Goal: Transaction & Acquisition: Purchase product/service

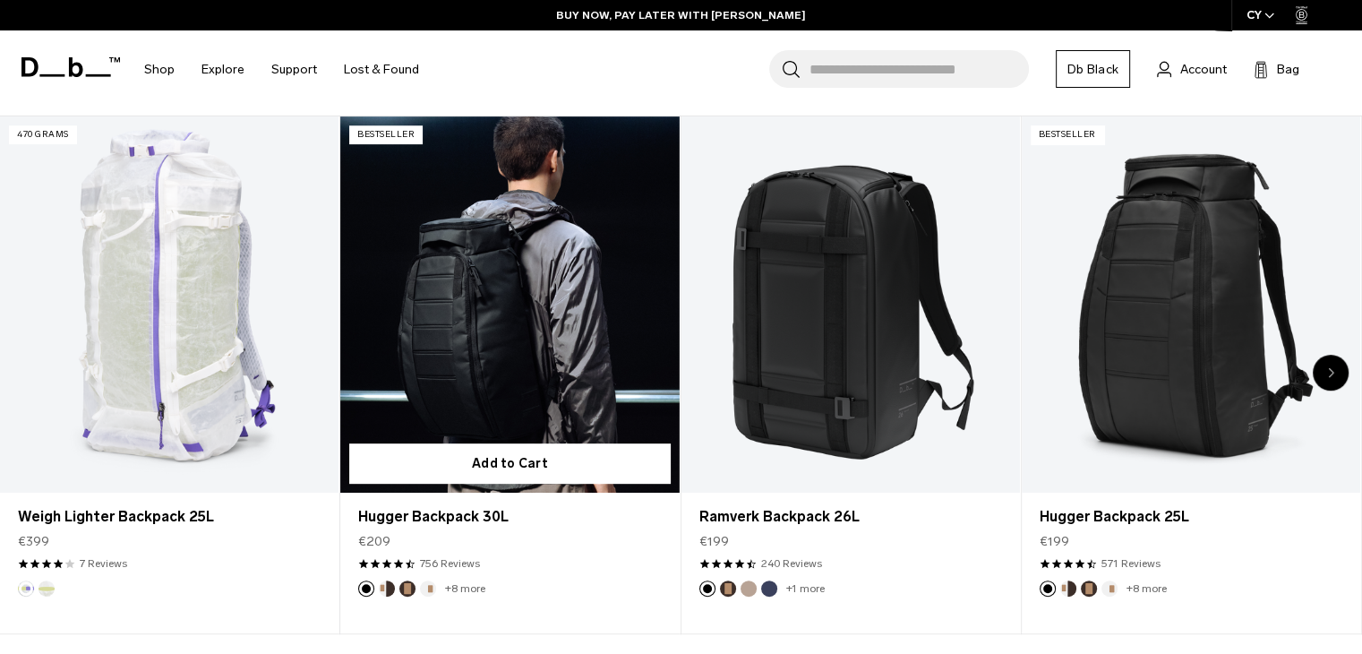
scroll to position [806, 0]
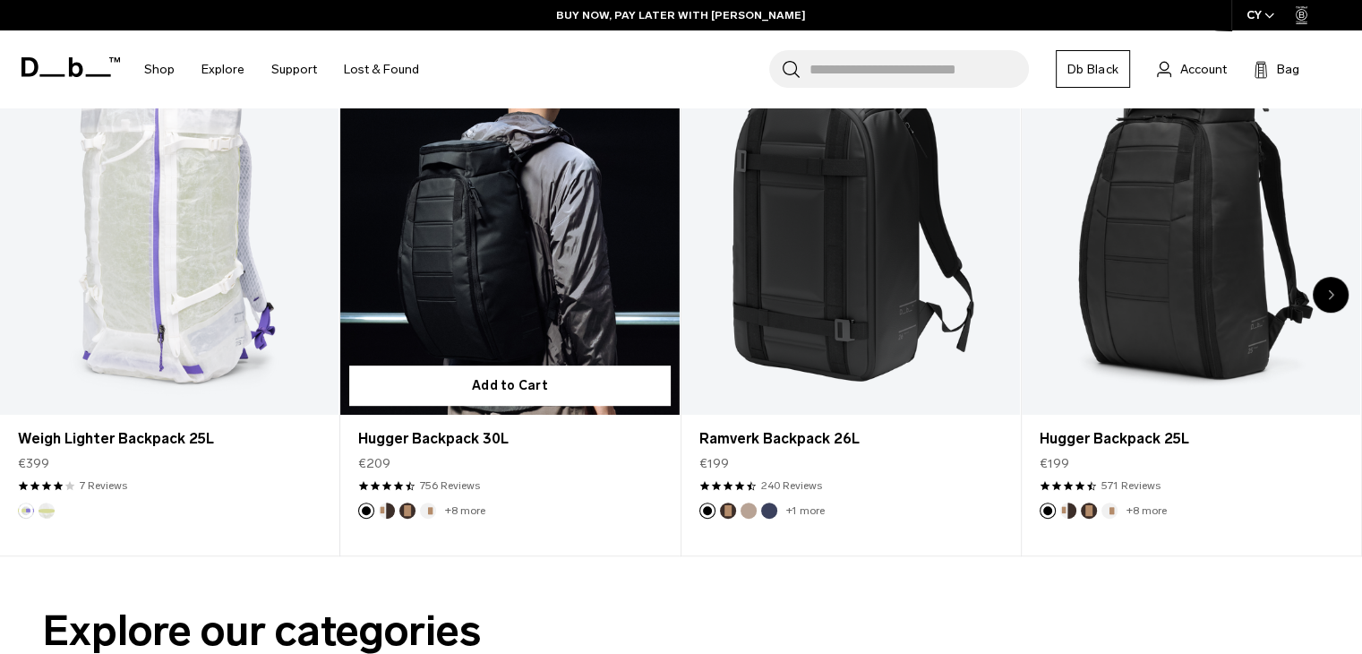
click at [574, 246] on link "Hugger Backpack 30L" at bounding box center [509, 227] width 338 height 376
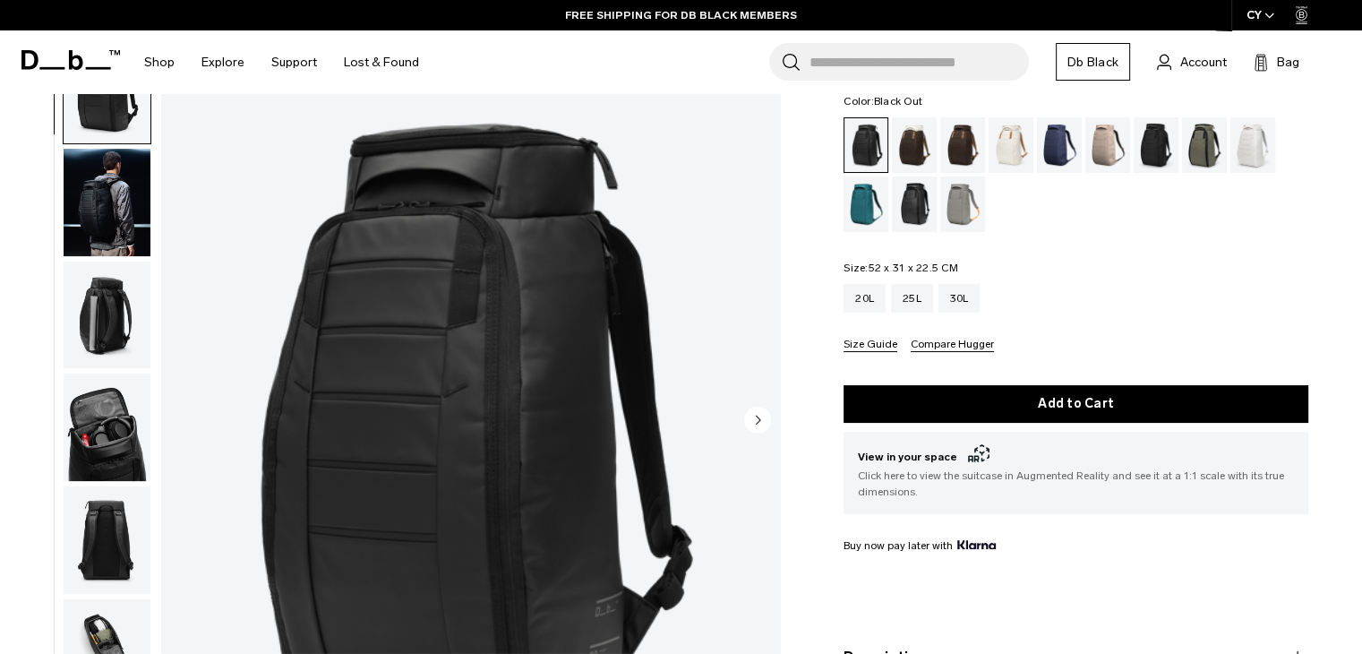
scroll to position [179, 0]
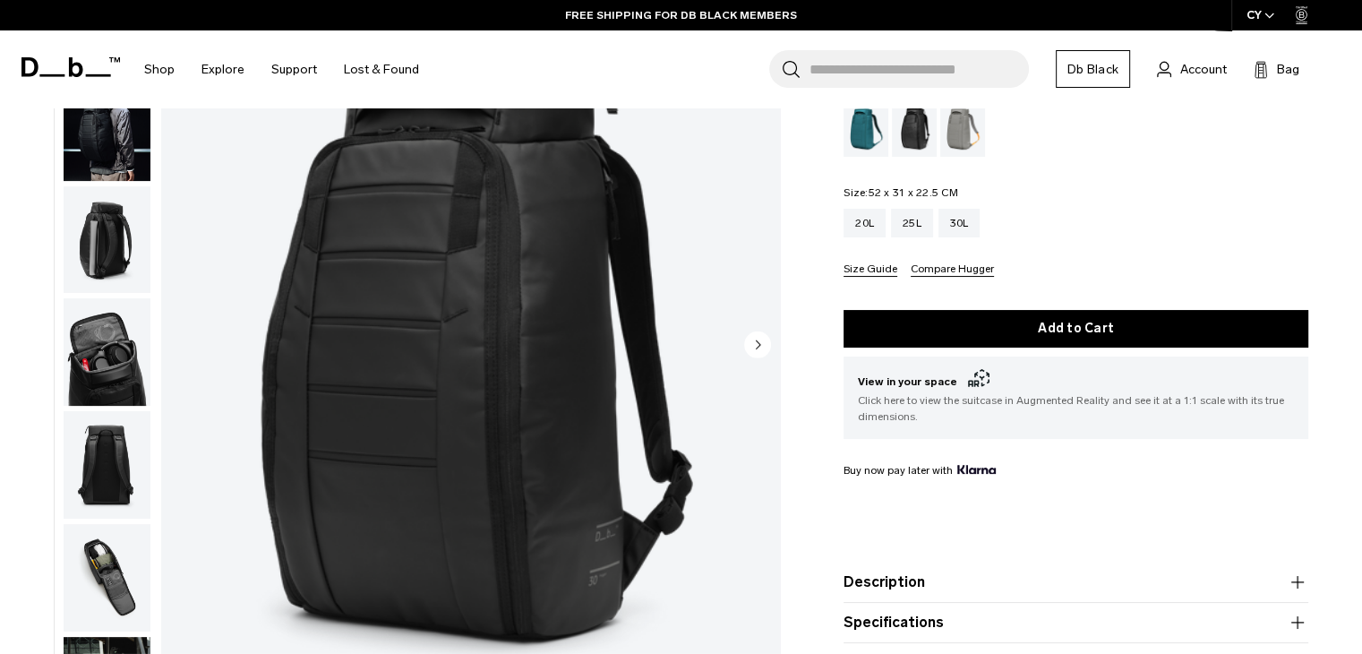
click at [122, 162] on img "button" at bounding box center [107, 126] width 87 height 107
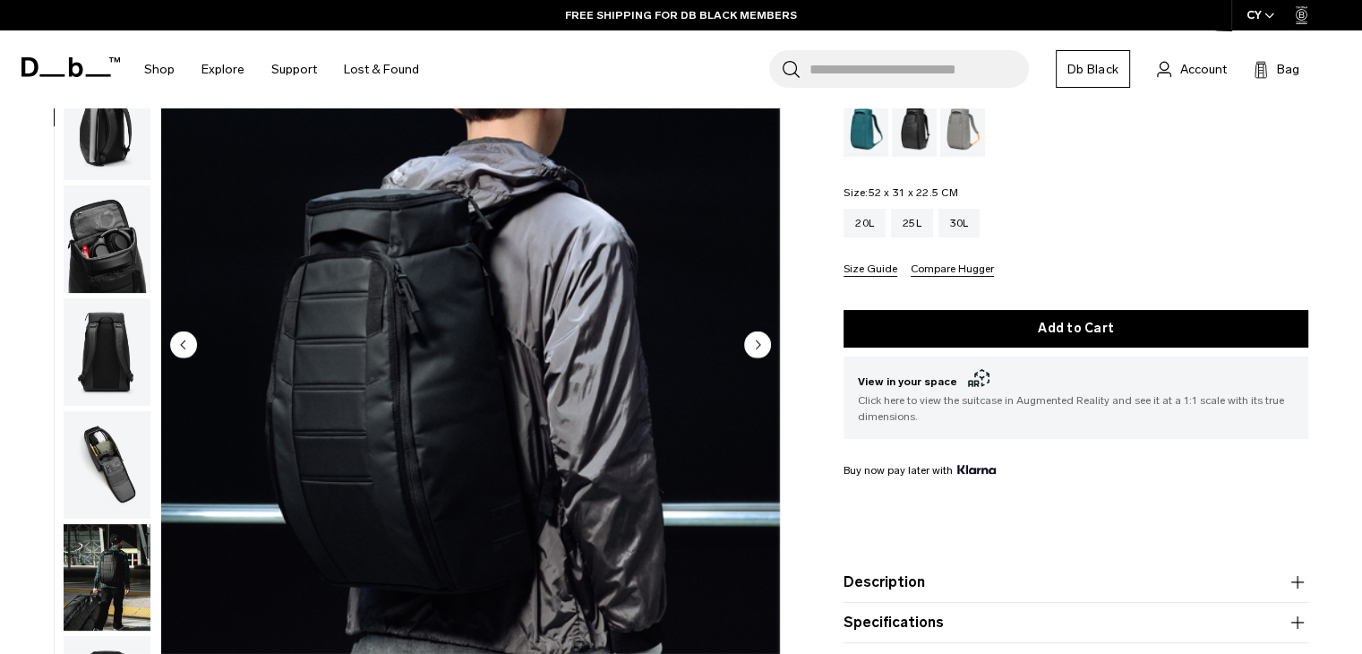
click at [116, 235] on img "button" at bounding box center [107, 238] width 87 height 107
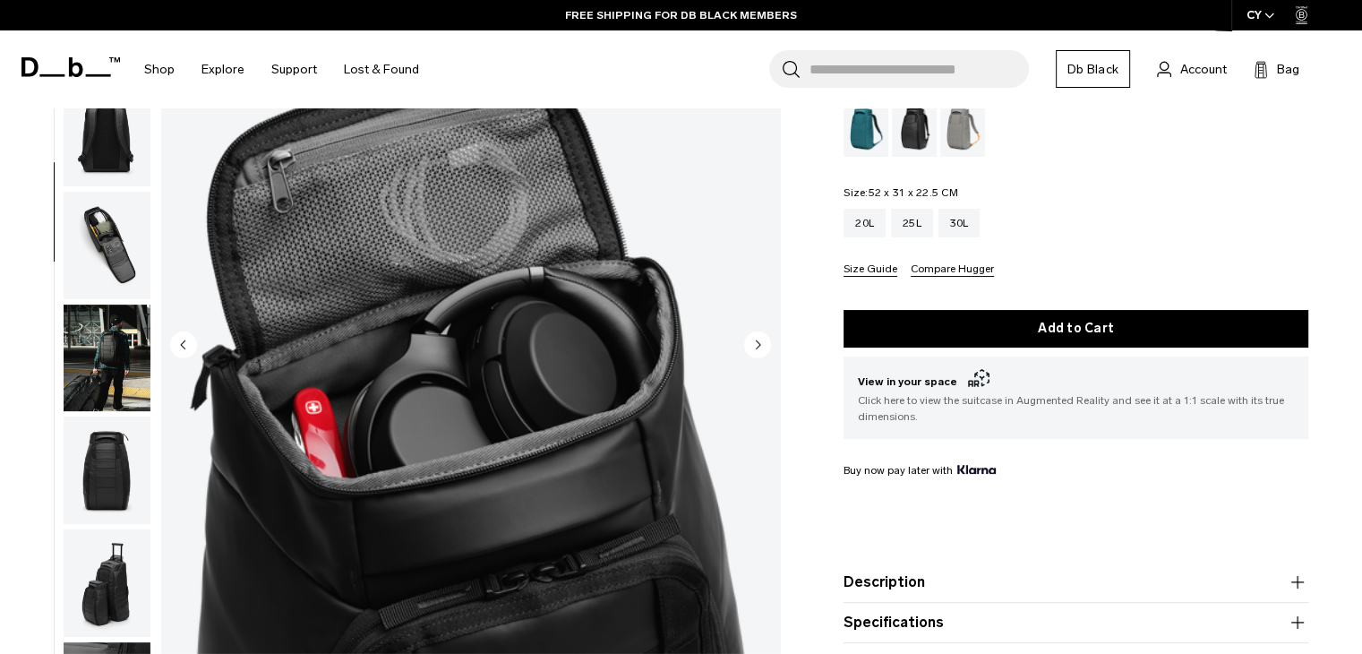
scroll to position [338, 0]
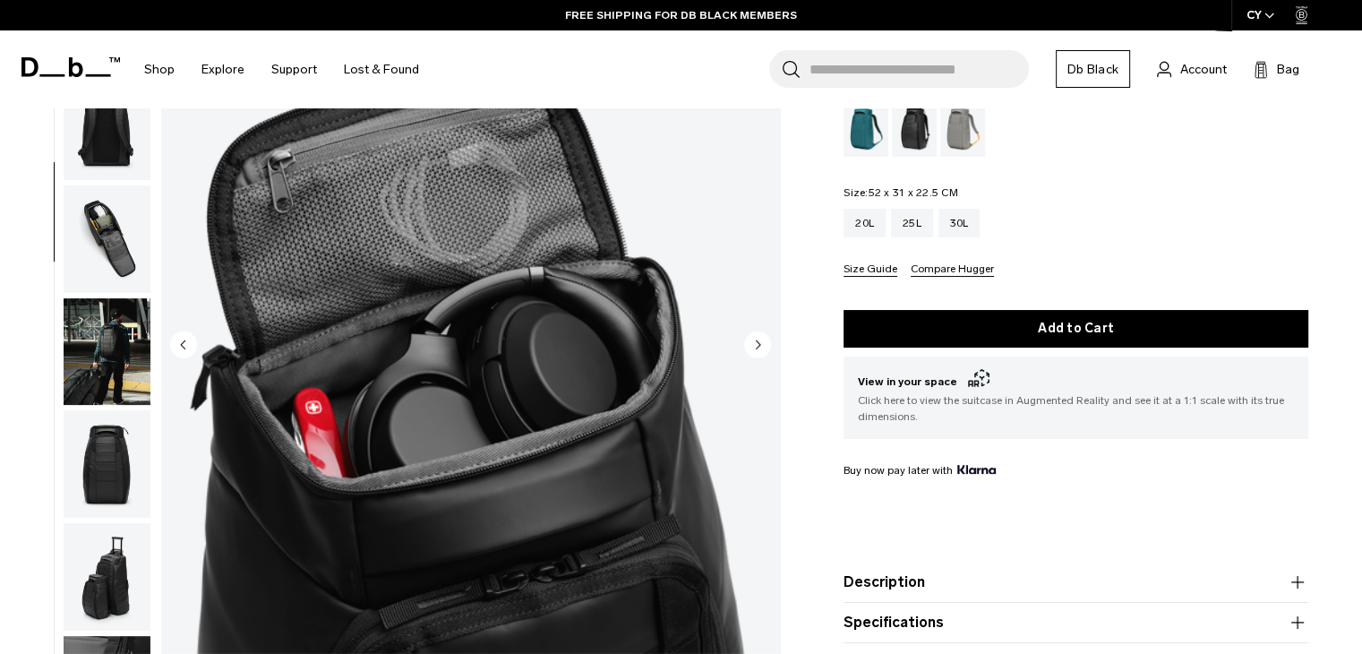
click at [118, 311] on img "button" at bounding box center [107, 350] width 87 height 107
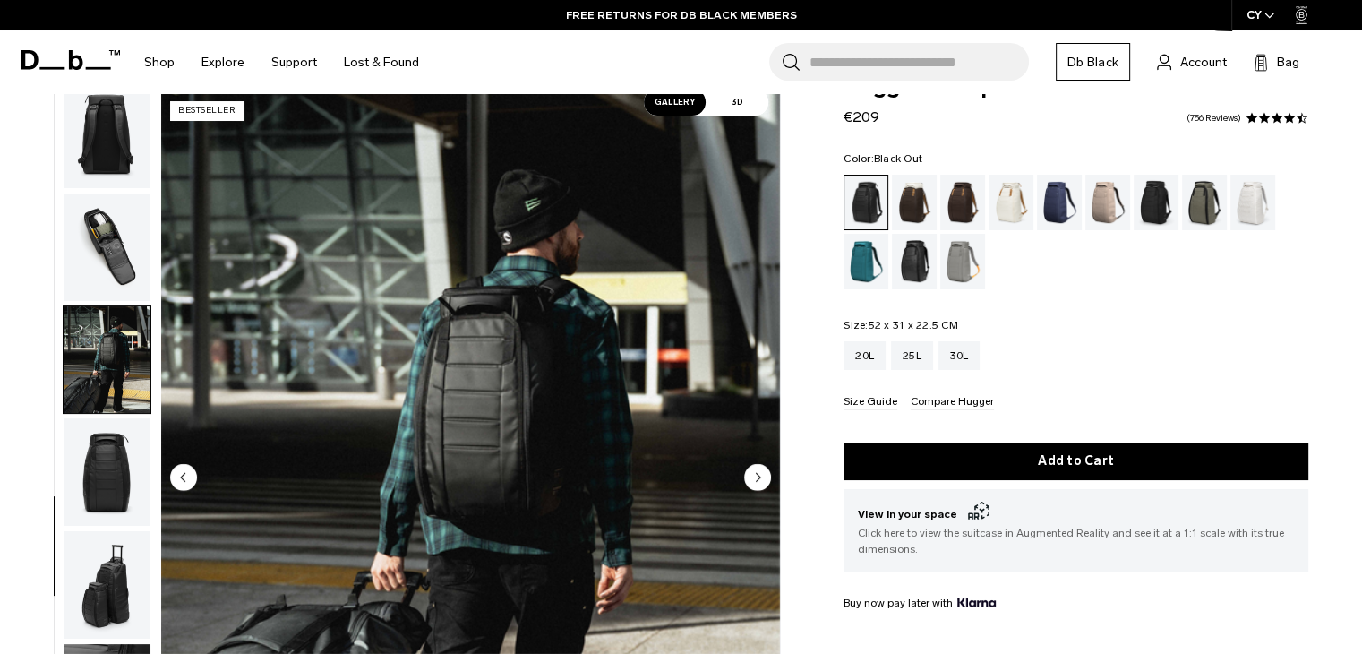
scroll to position [0, 0]
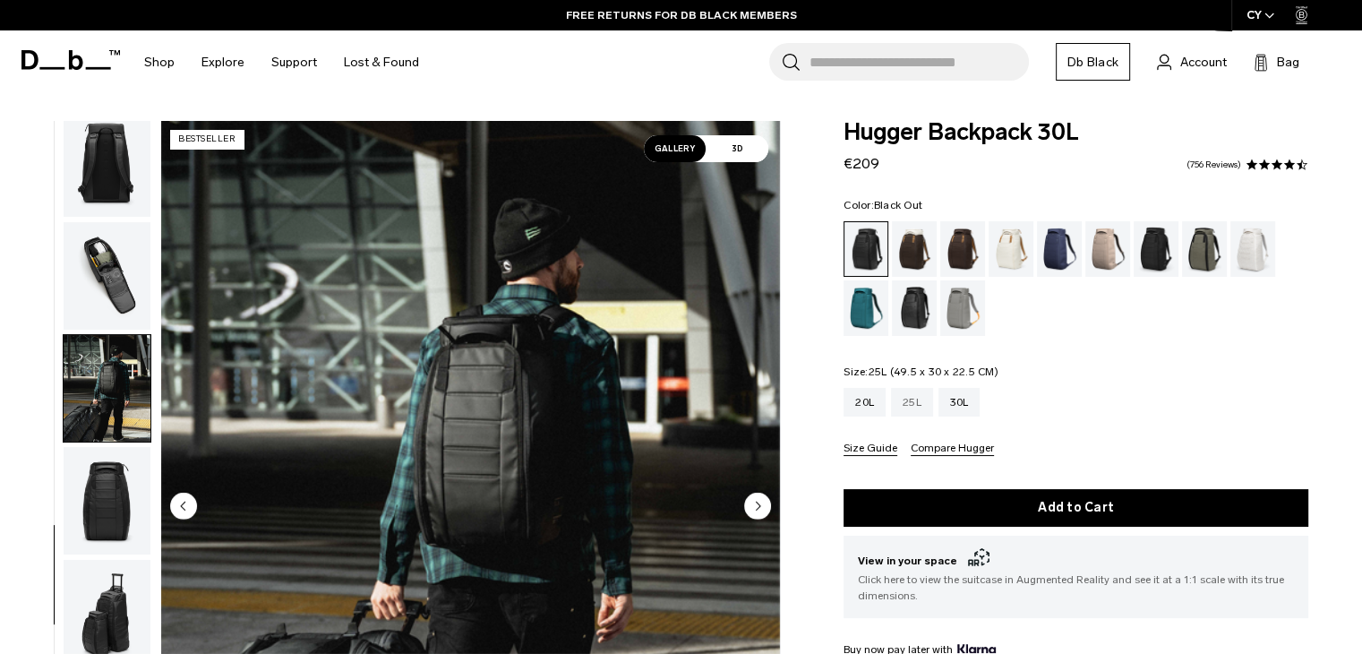
click at [907, 409] on div "25L" at bounding box center [912, 402] width 42 height 29
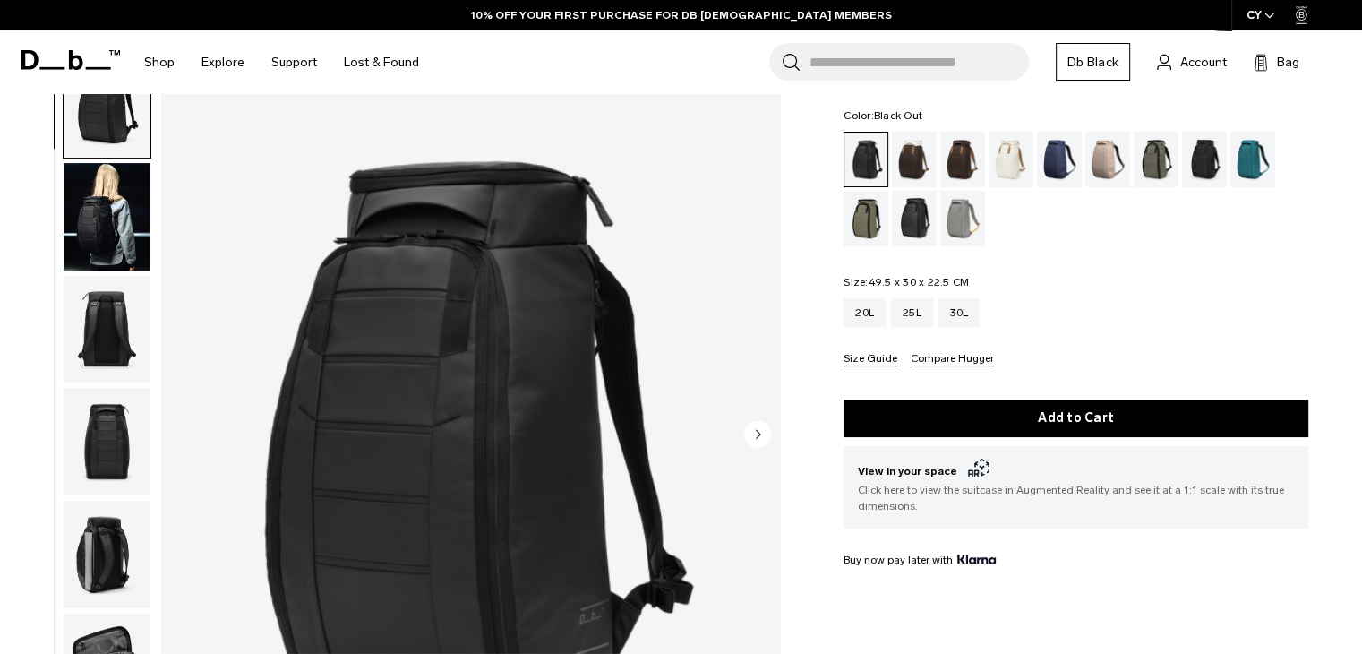
scroll to position [90, 0]
click at [124, 201] on img "button" at bounding box center [107, 215] width 87 height 107
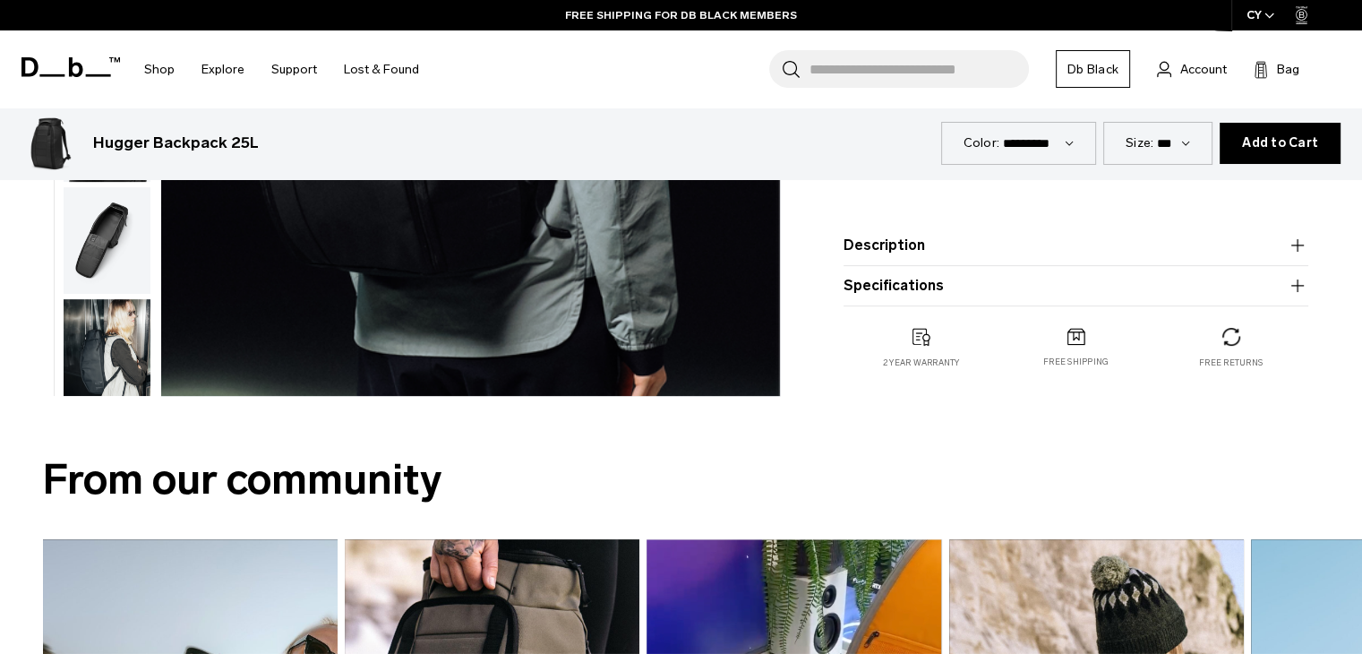
scroll to position [179, 0]
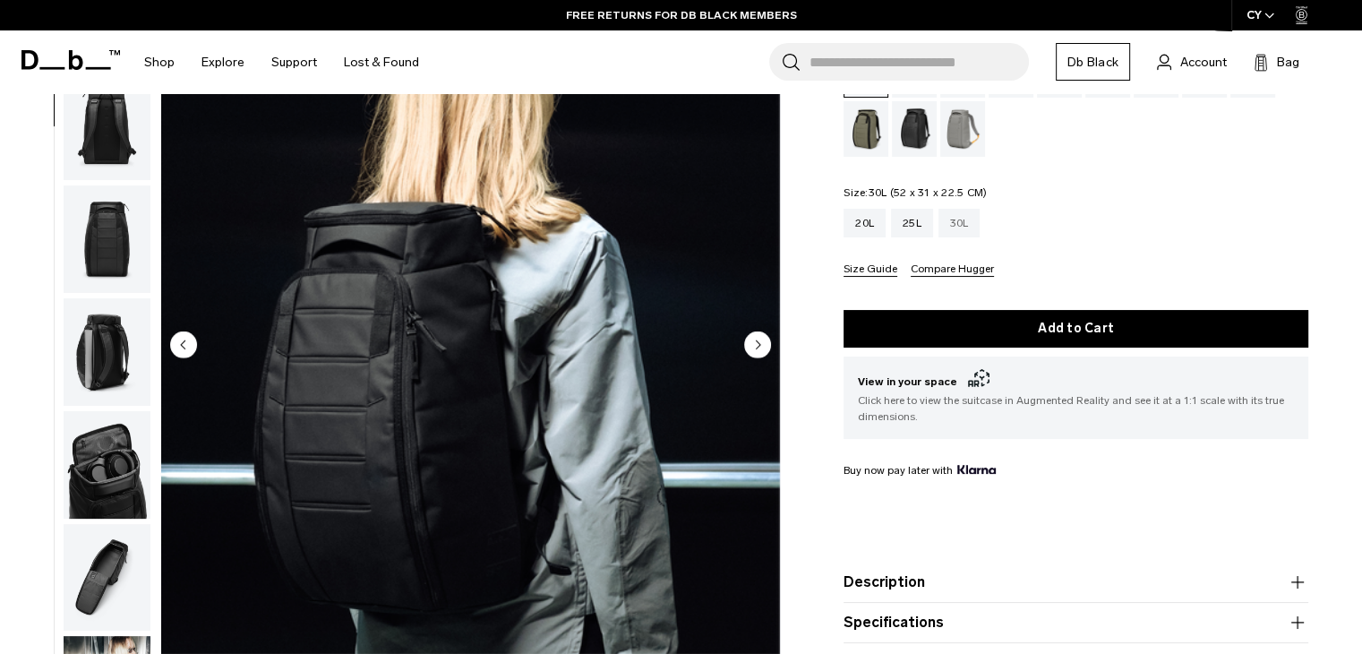
click at [955, 223] on div "30L" at bounding box center [959, 223] width 42 height 29
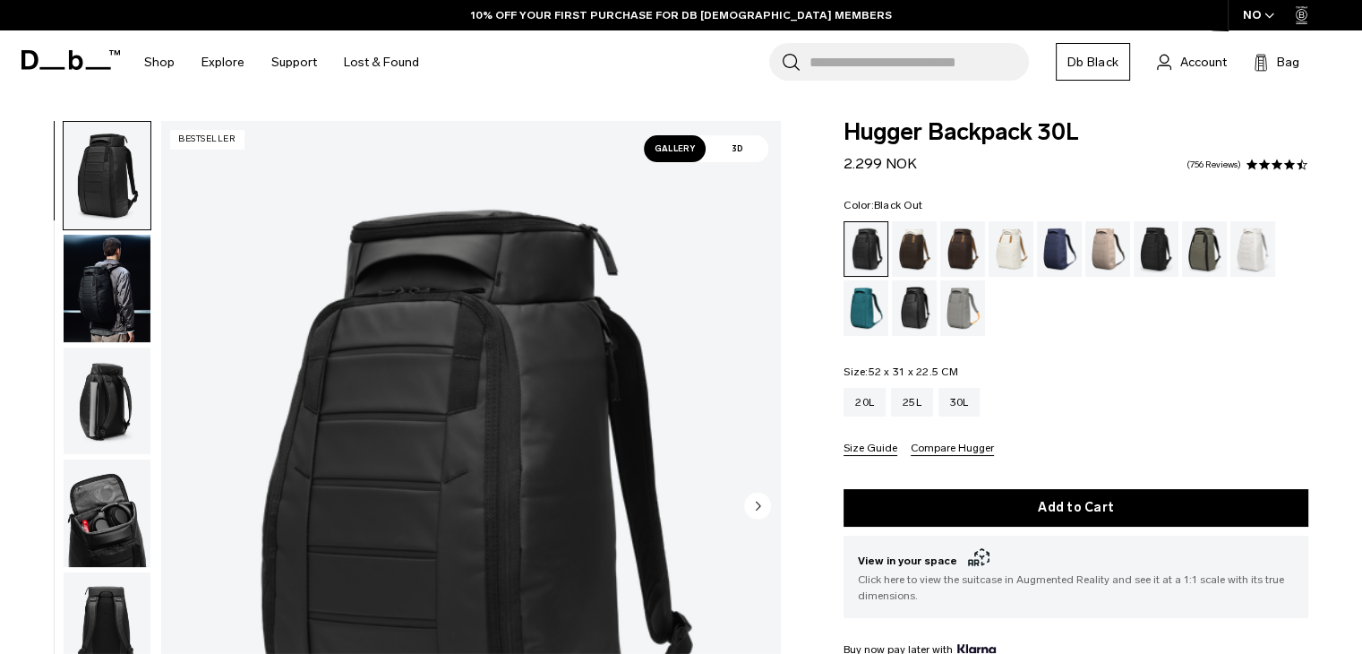
click at [93, 269] on img "button" at bounding box center [107, 288] width 87 height 107
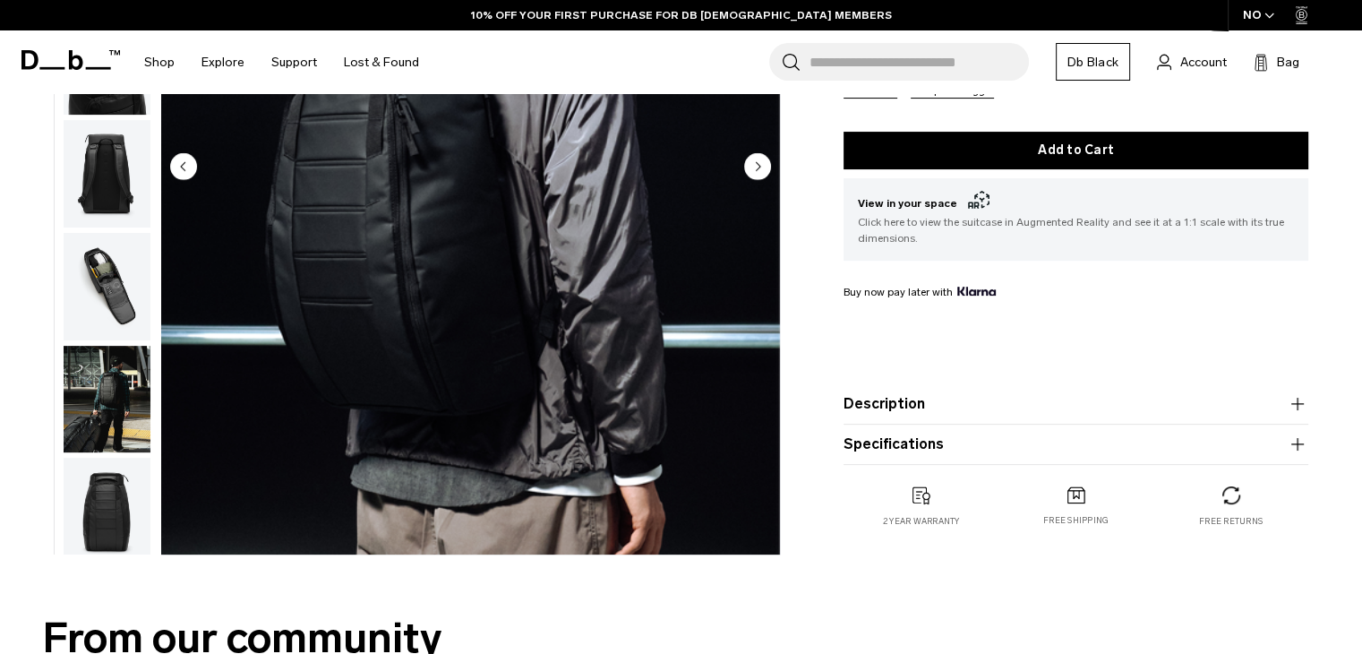
scroll to position [358, 0]
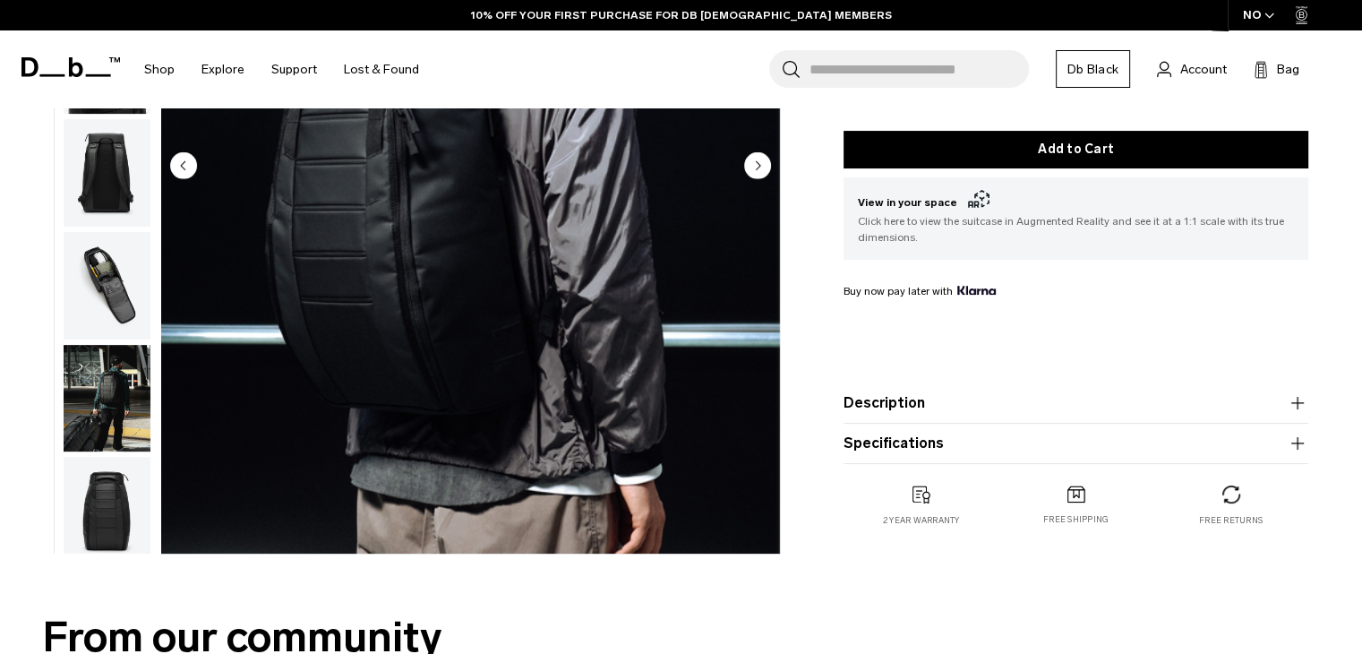
click at [129, 389] on img "button" at bounding box center [107, 397] width 87 height 107
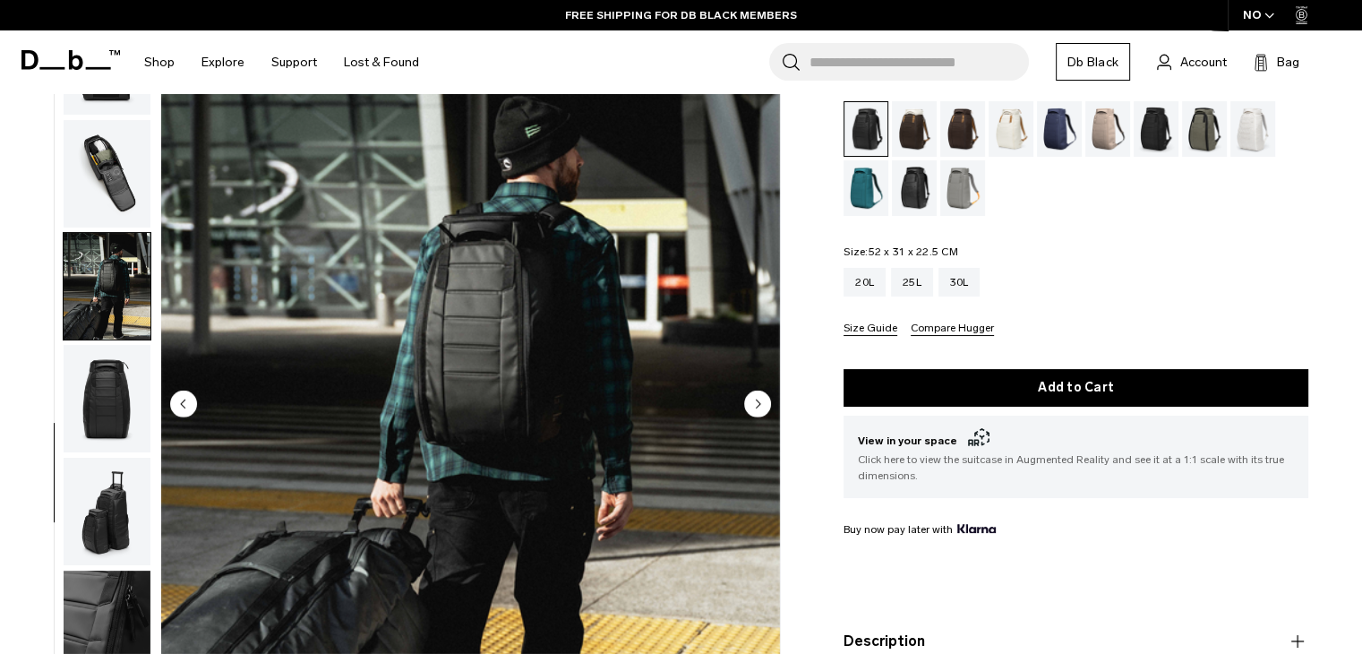
scroll to position [90, 0]
